Goal: Task Accomplishment & Management: Manage account settings

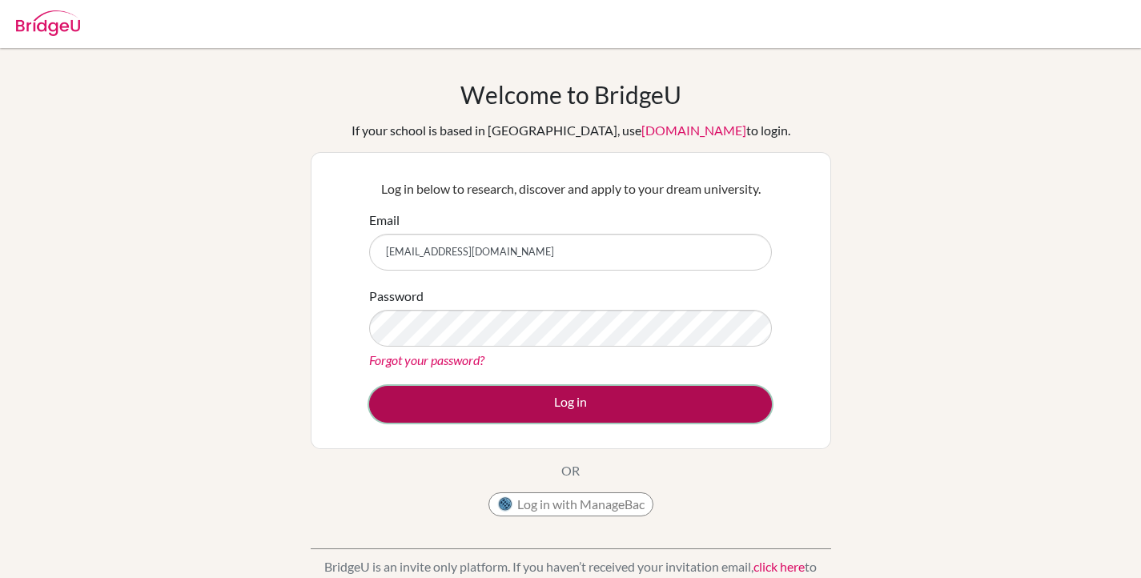
click at [619, 408] on button "Log in" at bounding box center [570, 404] width 403 height 37
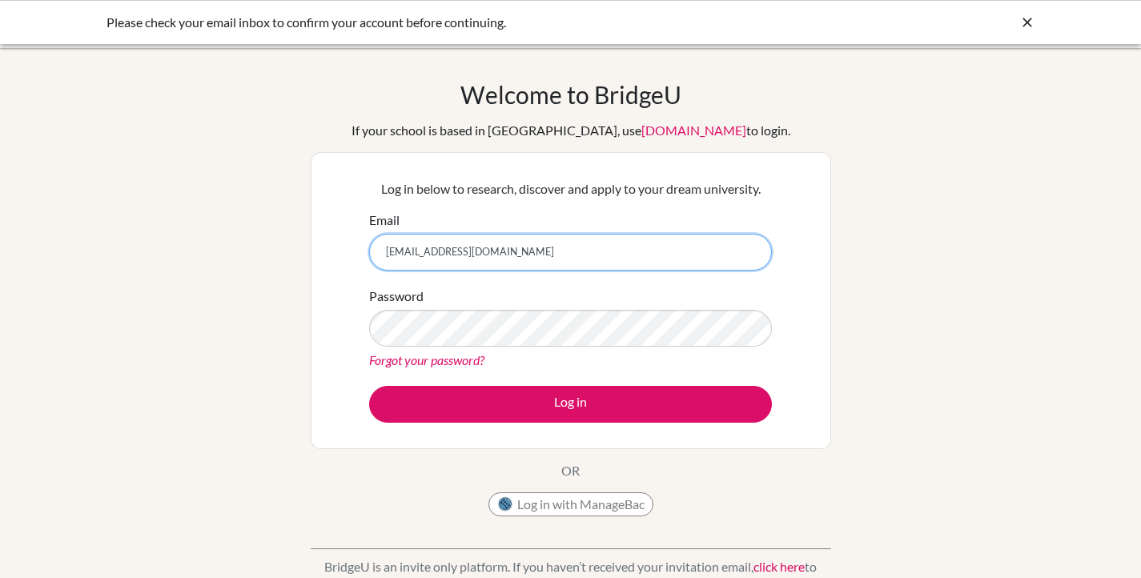
click at [480, 247] on input "[EMAIL_ADDRESS][DOMAIN_NAME]" at bounding box center [570, 252] width 403 height 37
type input "[EMAIL_ADDRESS][DOMAIN_NAME]"
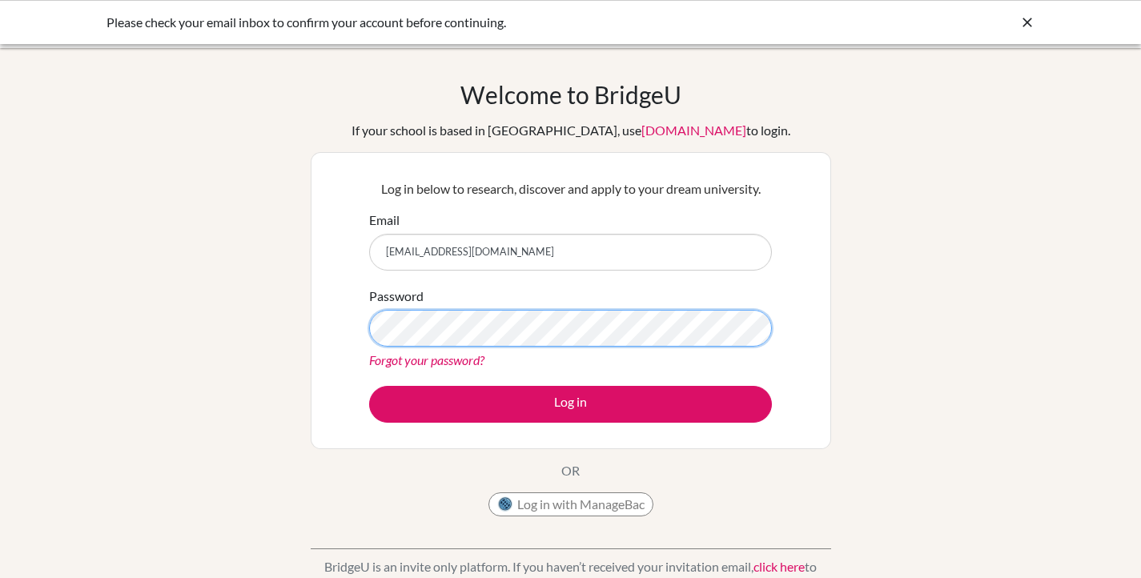
click at [369, 386] on button "Log in" at bounding box center [570, 404] width 403 height 37
